Goal: Obtain resource: Obtain resource

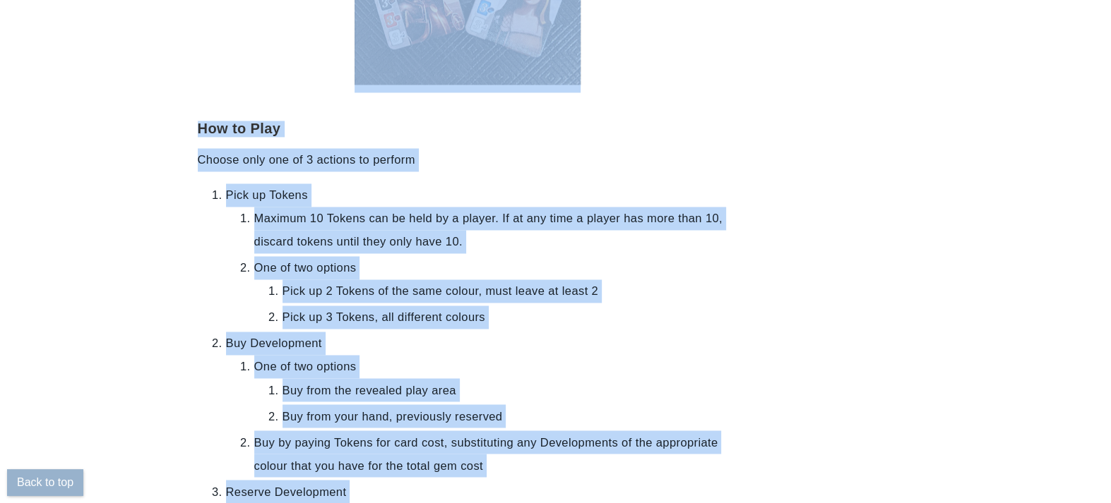
scroll to position [1745, 0]
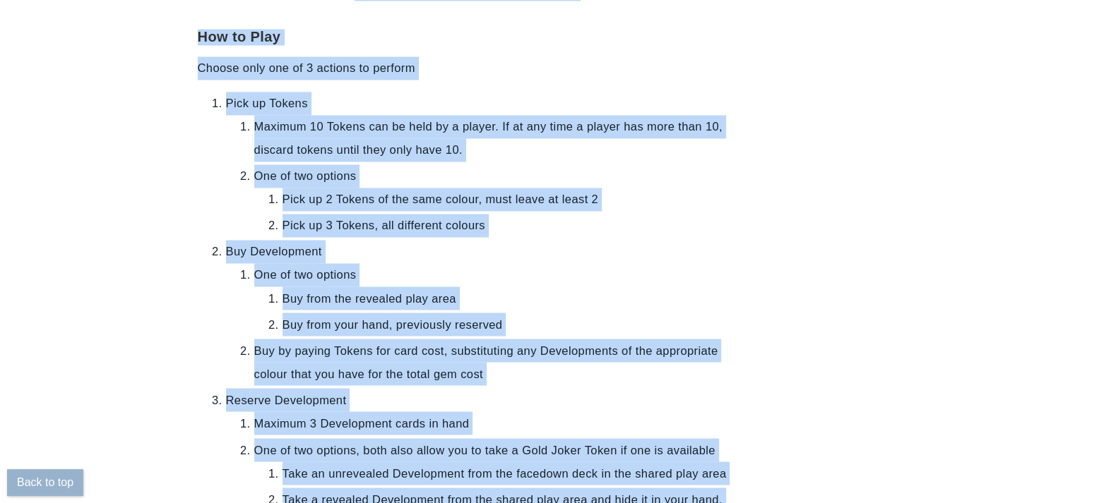
drag, startPoint x: 189, startPoint y: 193, endPoint x: 602, endPoint y: 464, distance: 493.7
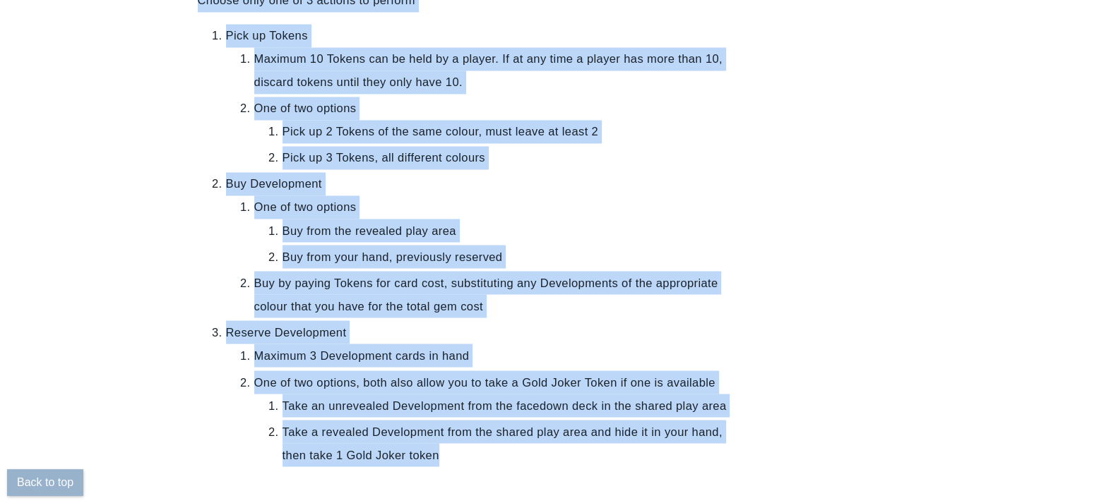
scroll to position [1886, 0]
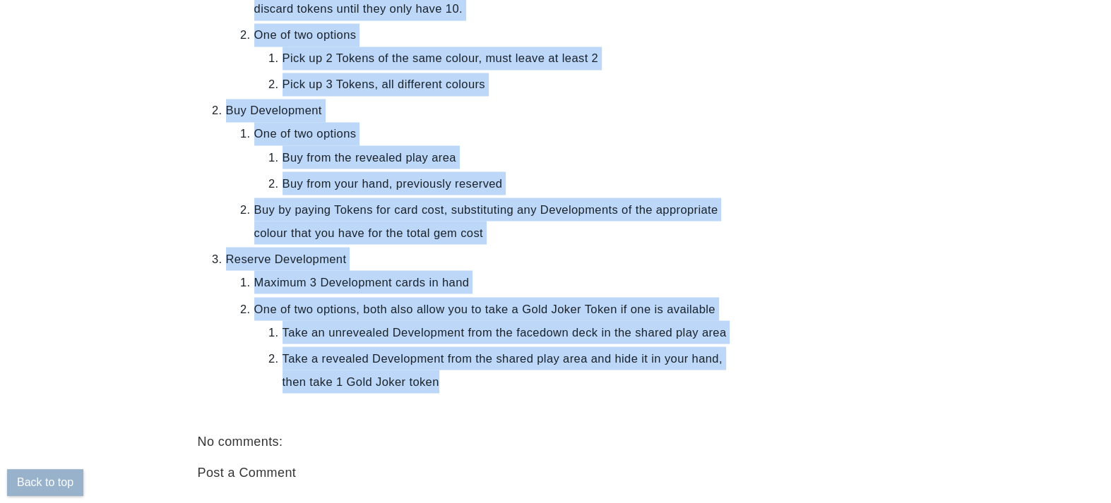
copy div "Splendor Quick Reference Rules Guide This basic guide acts as a quick reference…"
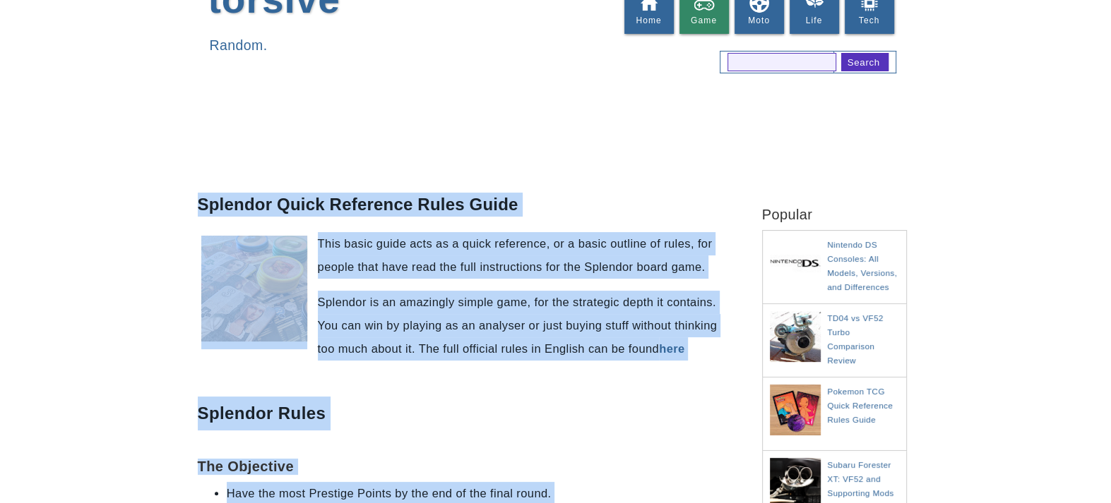
scroll to position [51, 0]
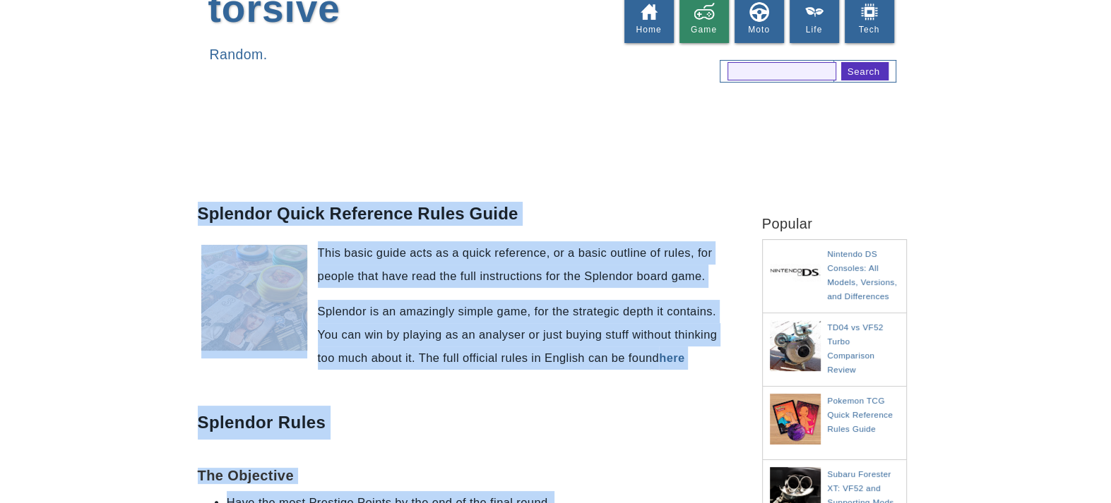
copy div "Splendor Quick Reference Rules Guide This basic guide acts as a quick reference…"
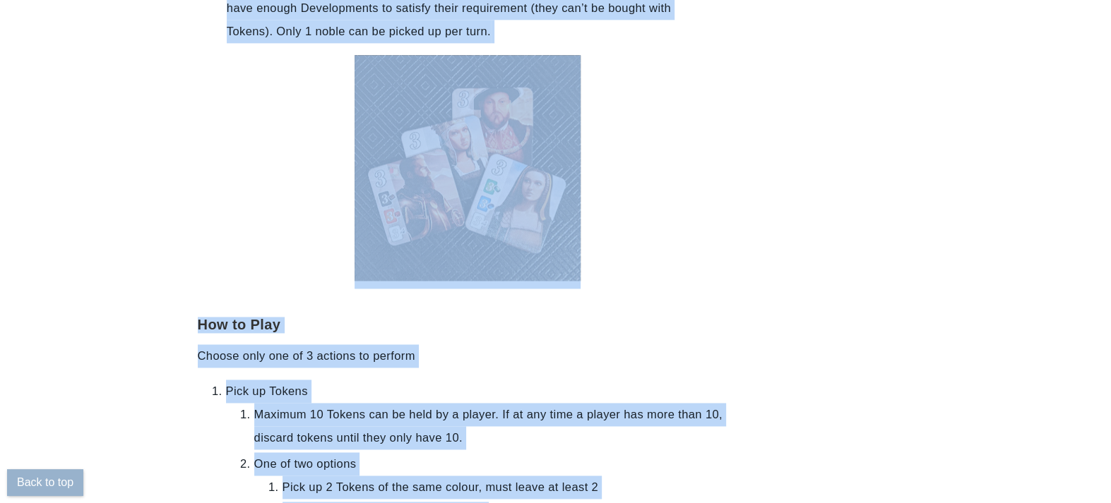
scroll to position [1463, 0]
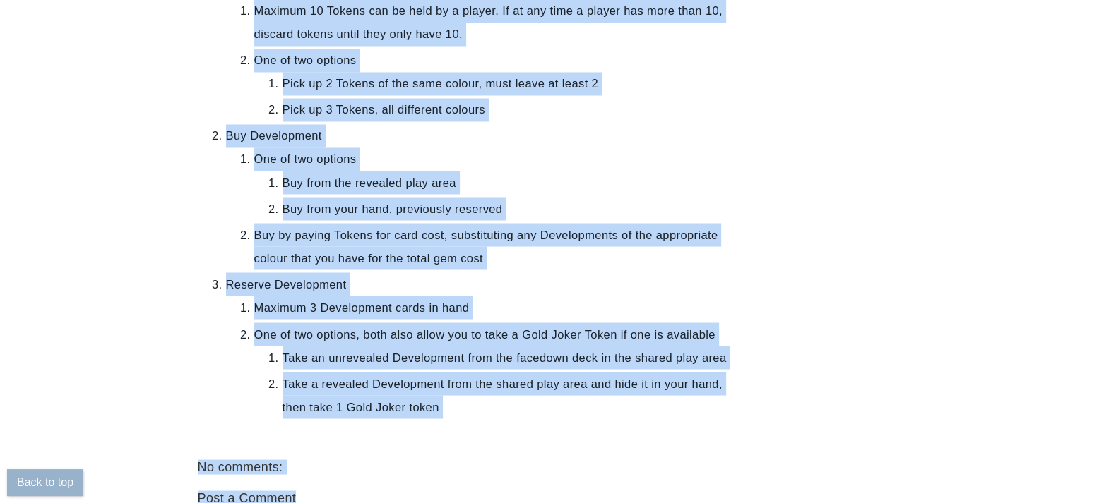
scroll to position [1910, 0]
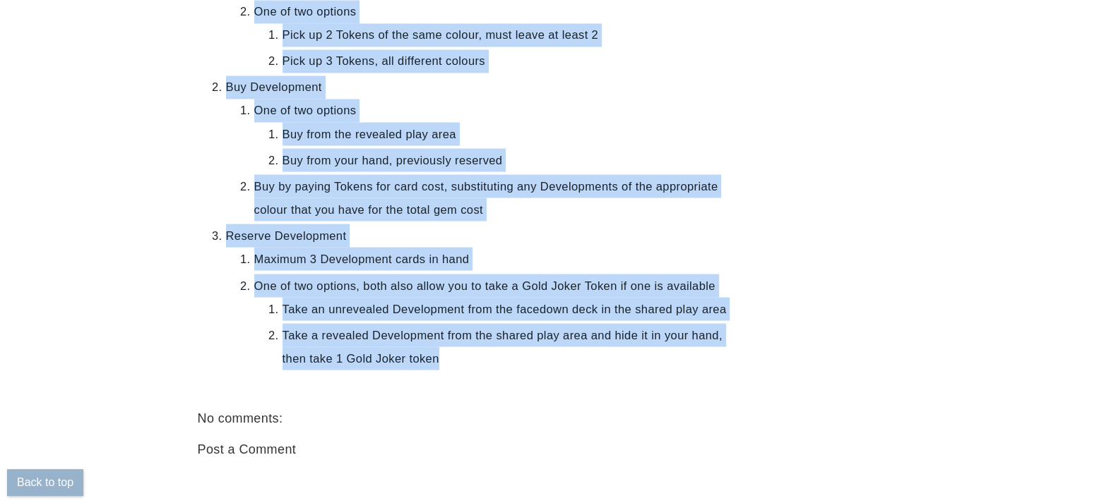
drag, startPoint x: 193, startPoint y: 251, endPoint x: 433, endPoint y: 314, distance: 248.8
copy div "Splendor Quick Reference Rules Guide This basic guide acts as a quick reference…"
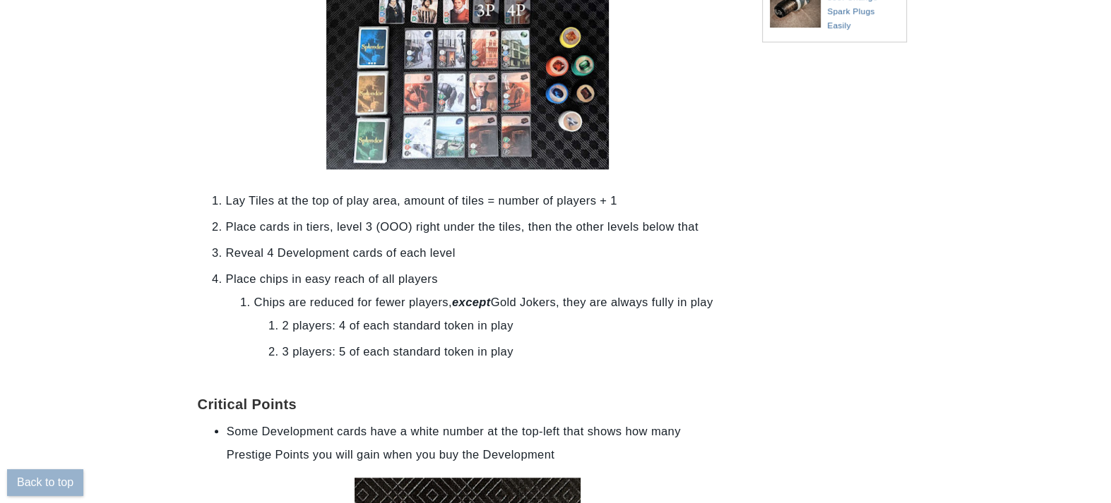
scroll to position [710, 0]
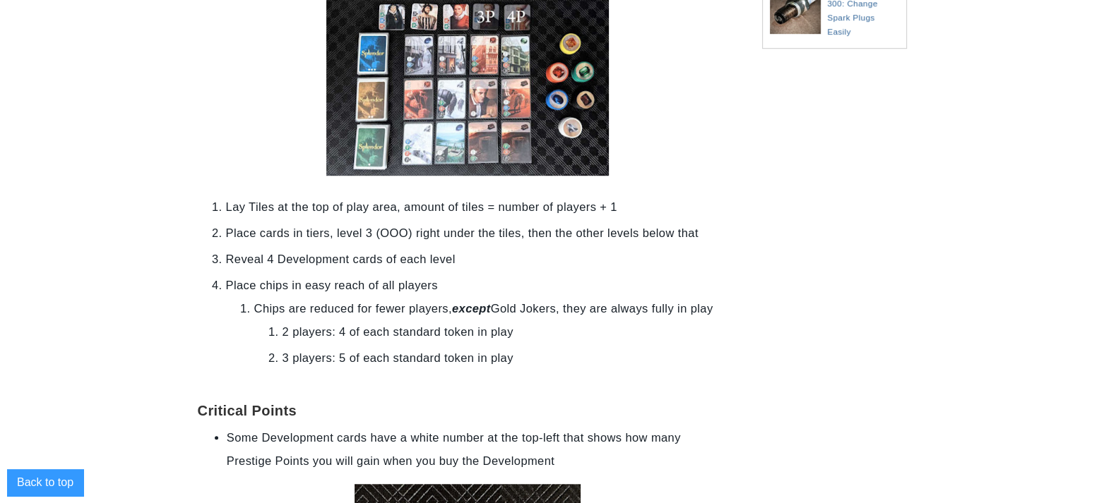
click at [48, 479] on button "Back to top" at bounding box center [45, 482] width 76 height 27
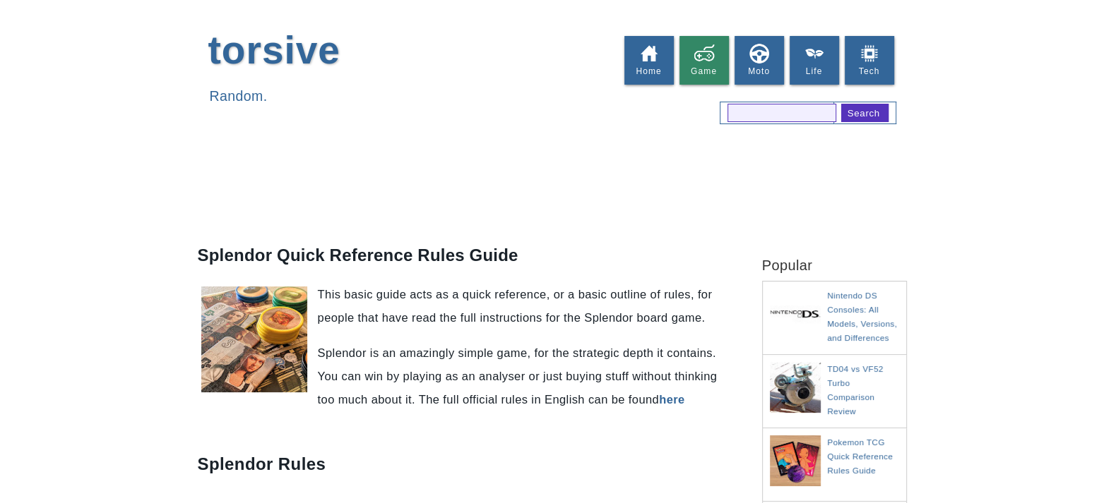
scroll to position [0, 0]
